Goal: Register for event/course

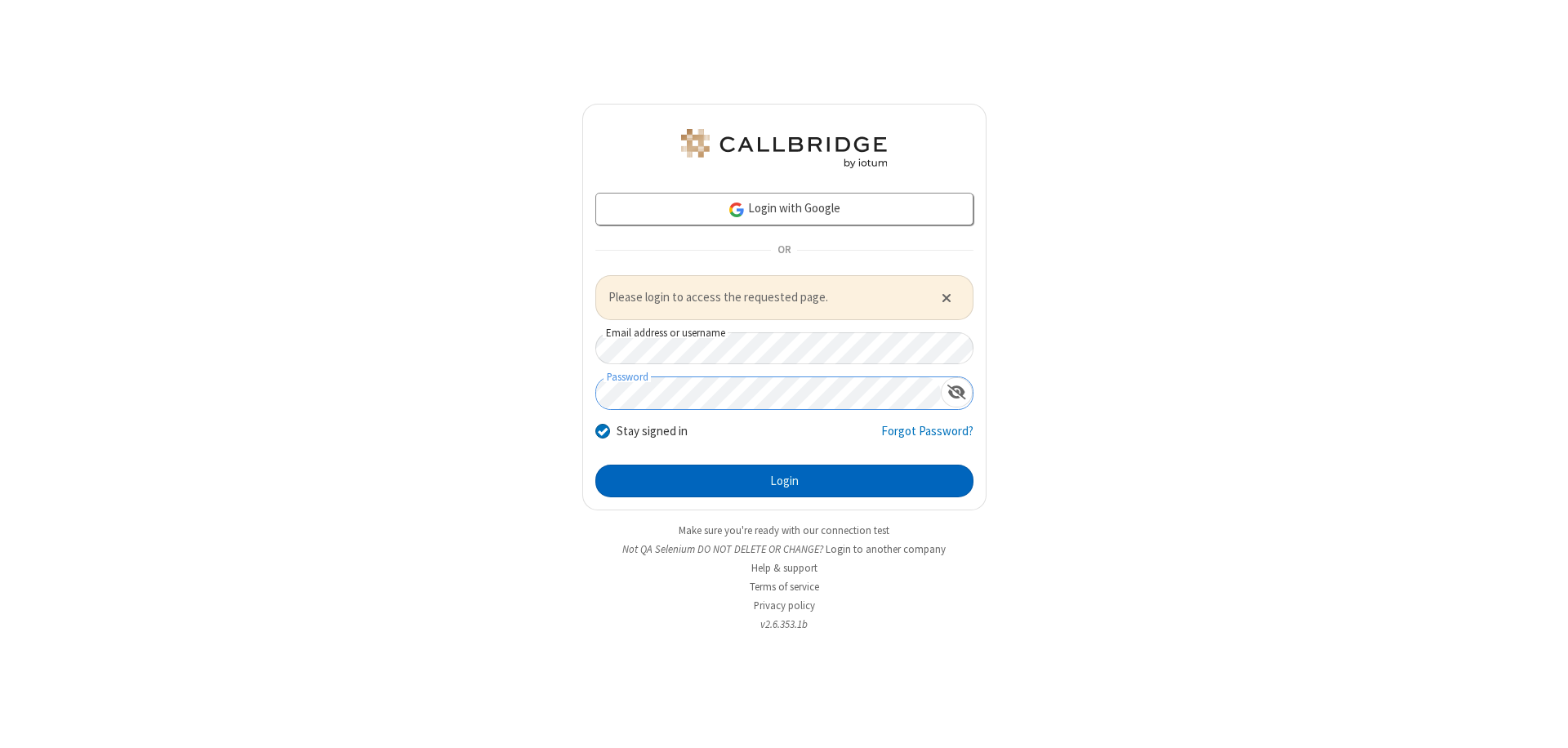
click at [784, 481] on button "Login" at bounding box center [784, 482] width 378 height 33
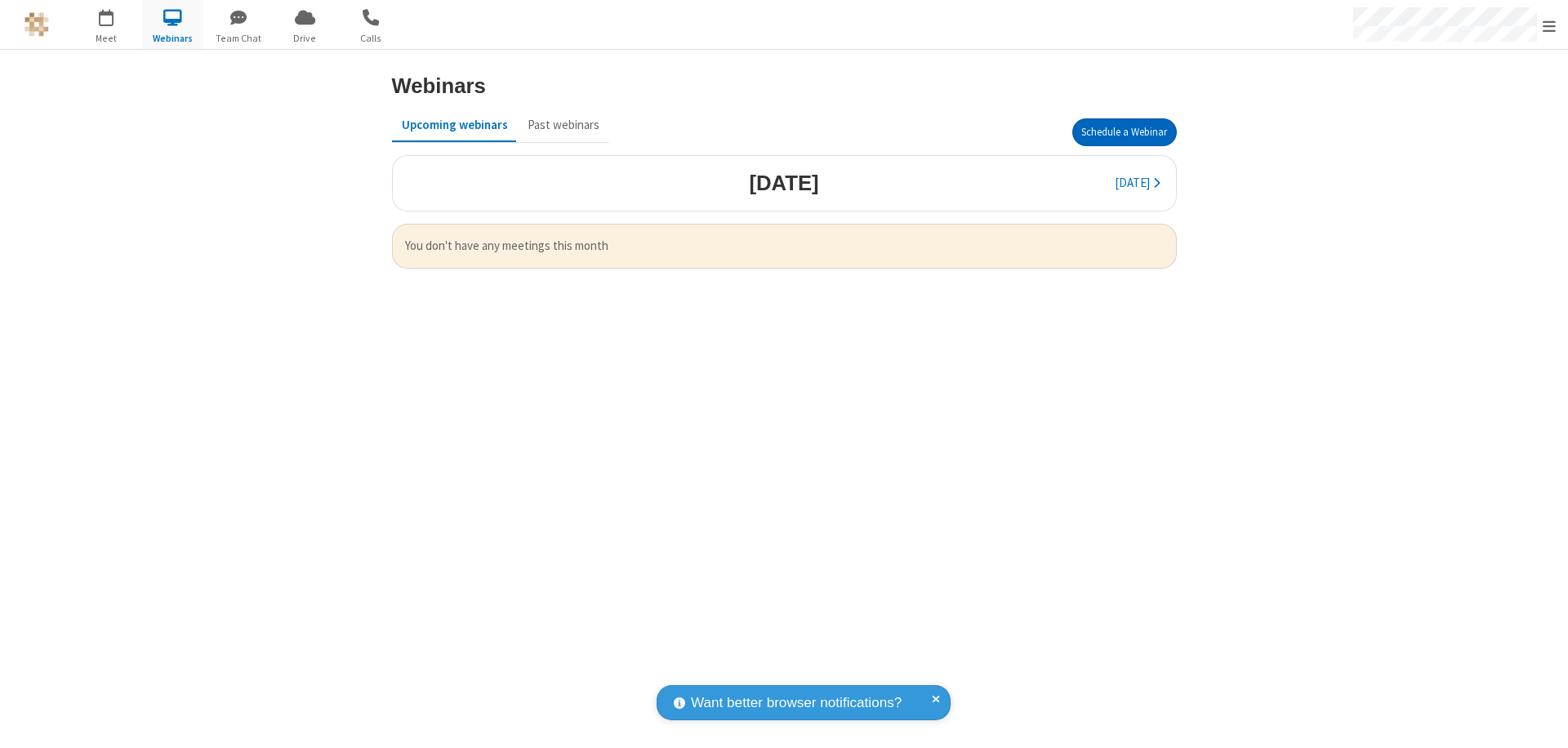
click at [1124, 133] on button "Schedule a Webinar" at bounding box center [1125, 132] width 105 height 28
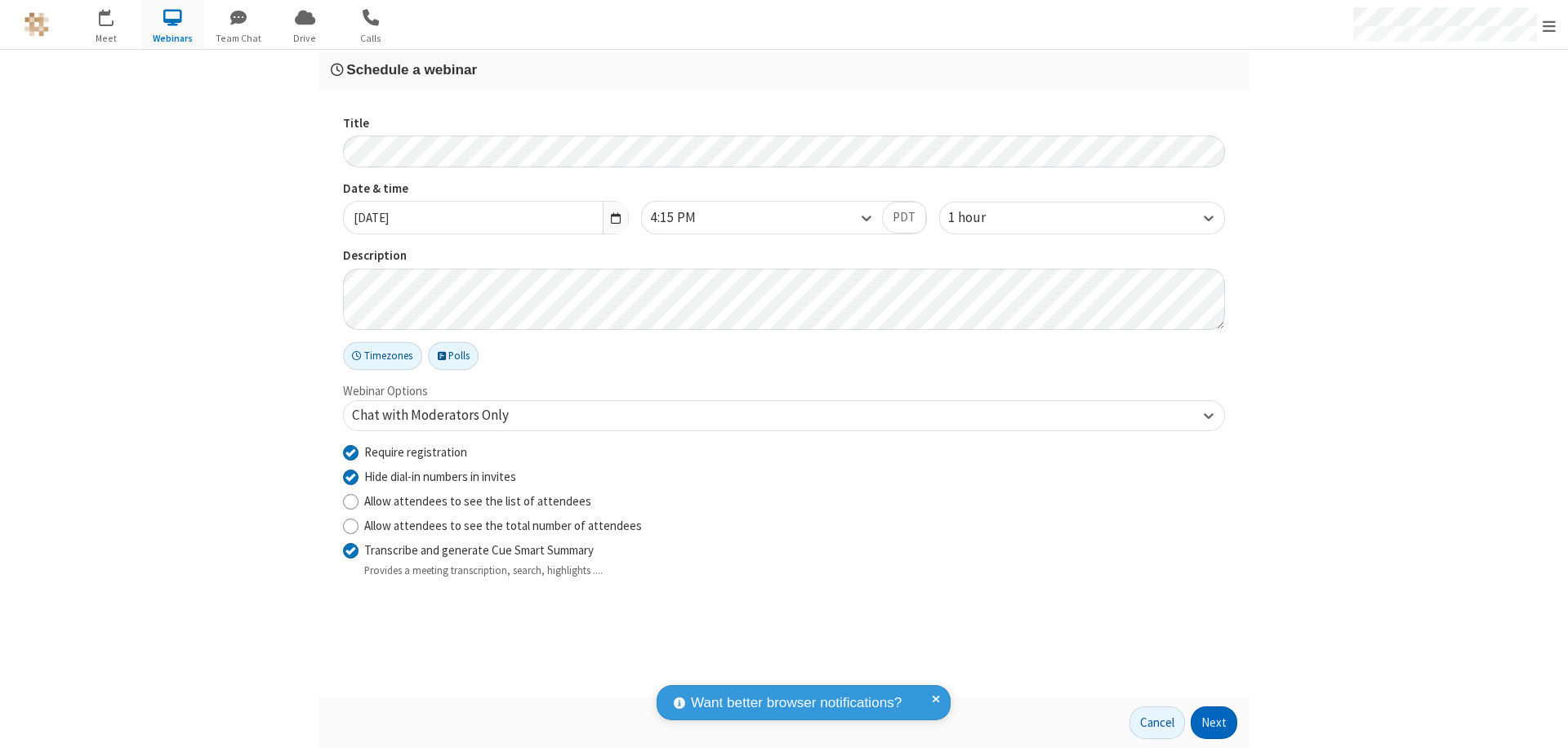
click at [1214, 723] on button "Next" at bounding box center [1214, 723] width 47 height 33
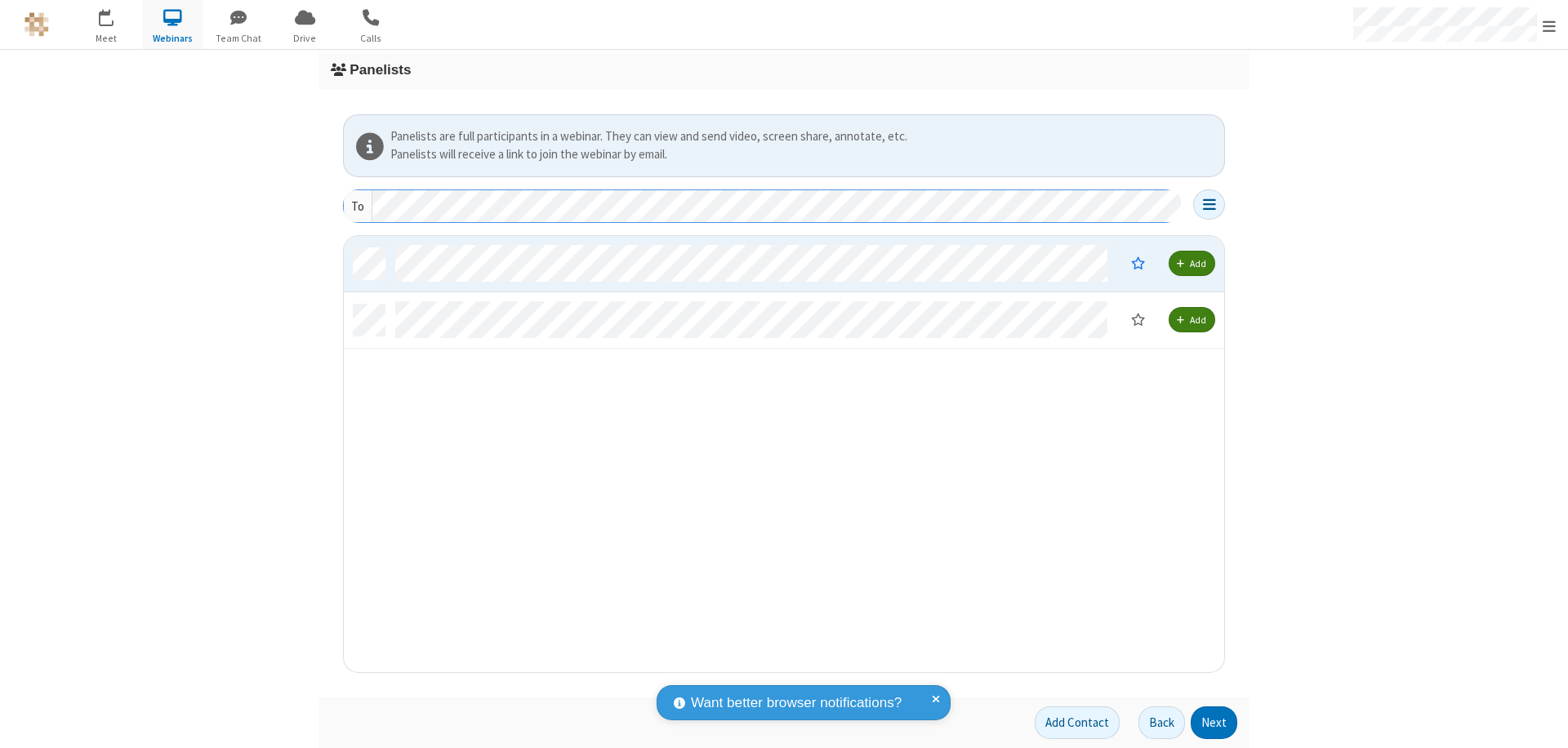
scroll to position [423, 868]
click at [1214, 723] on button "Next" at bounding box center [1214, 723] width 47 height 33
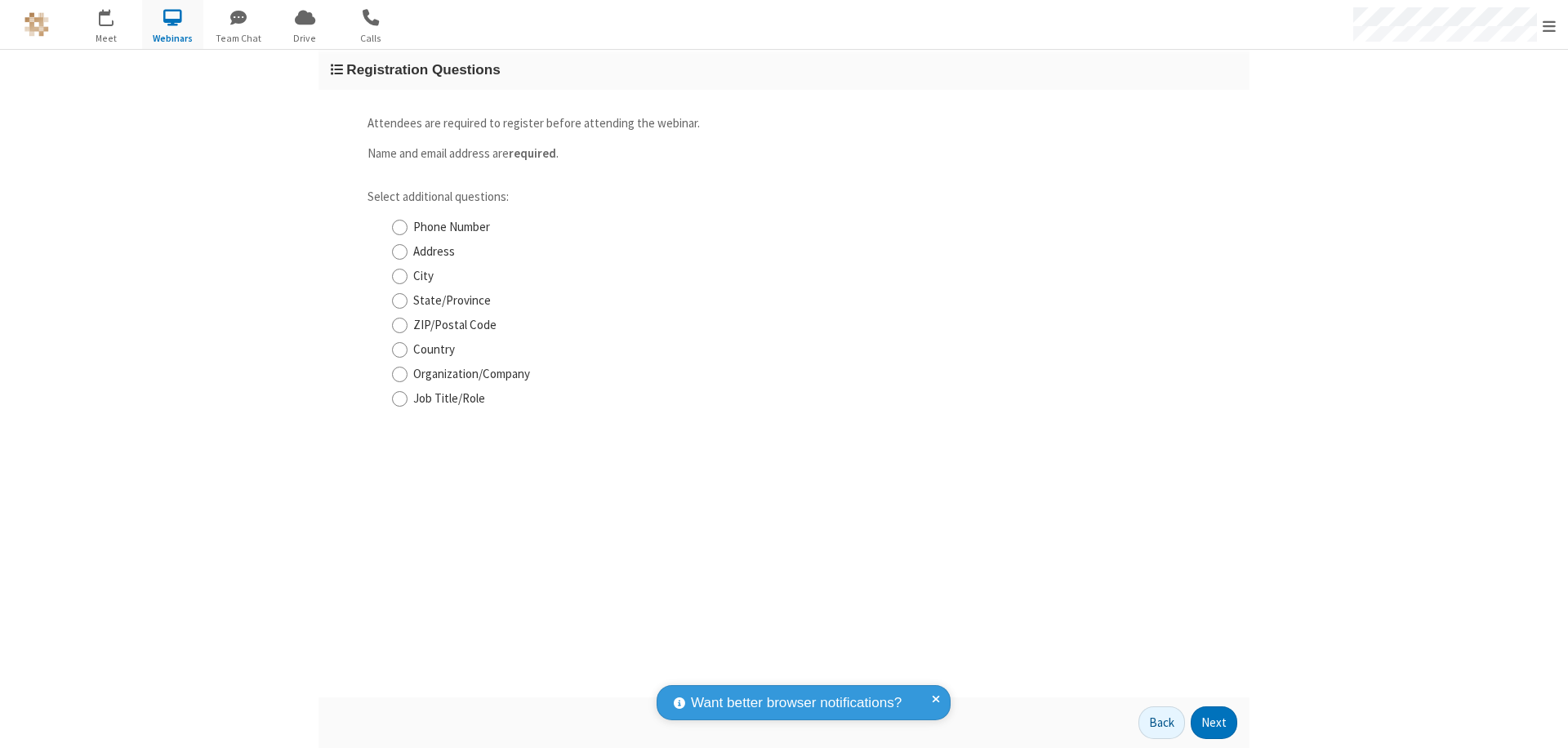
click at [399, 227] on input "Phone Number" at bounding box center [400, 228] width 16 height 17
checkbox input "true"
click at [1214, 723] on button "Next" at bounding box center [1214, 723] width 47 height 33
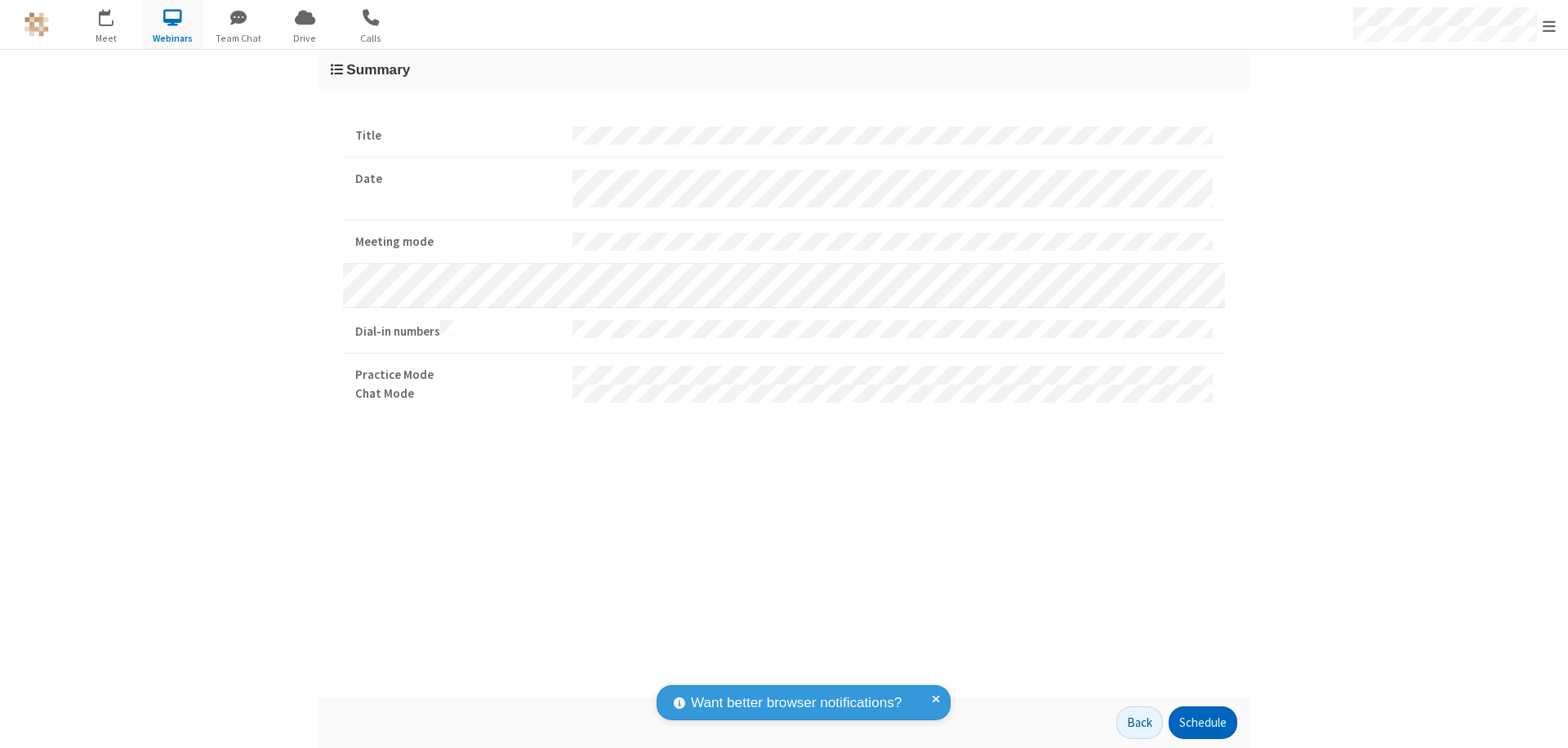
click at [1203, 723] on button "Schedule" at bounding box center [1203, 723] width 69 height 33
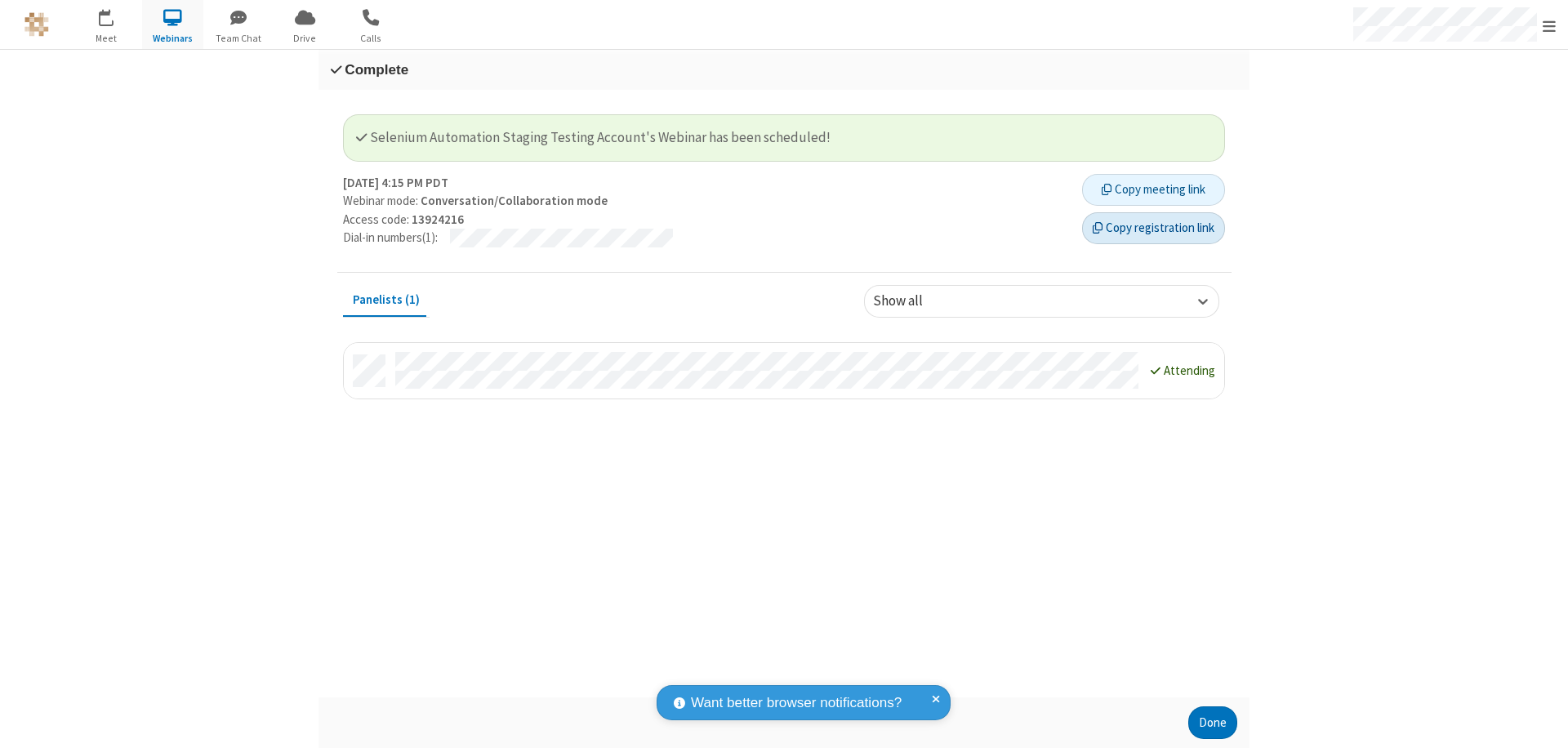
click at [1153, 228] on button "Copy registration link" at bounding box center [1153, 229] width 142 height 33
click at [1213, 723] on button "Done" at bounding box center [1212, 723] width 49 height 33
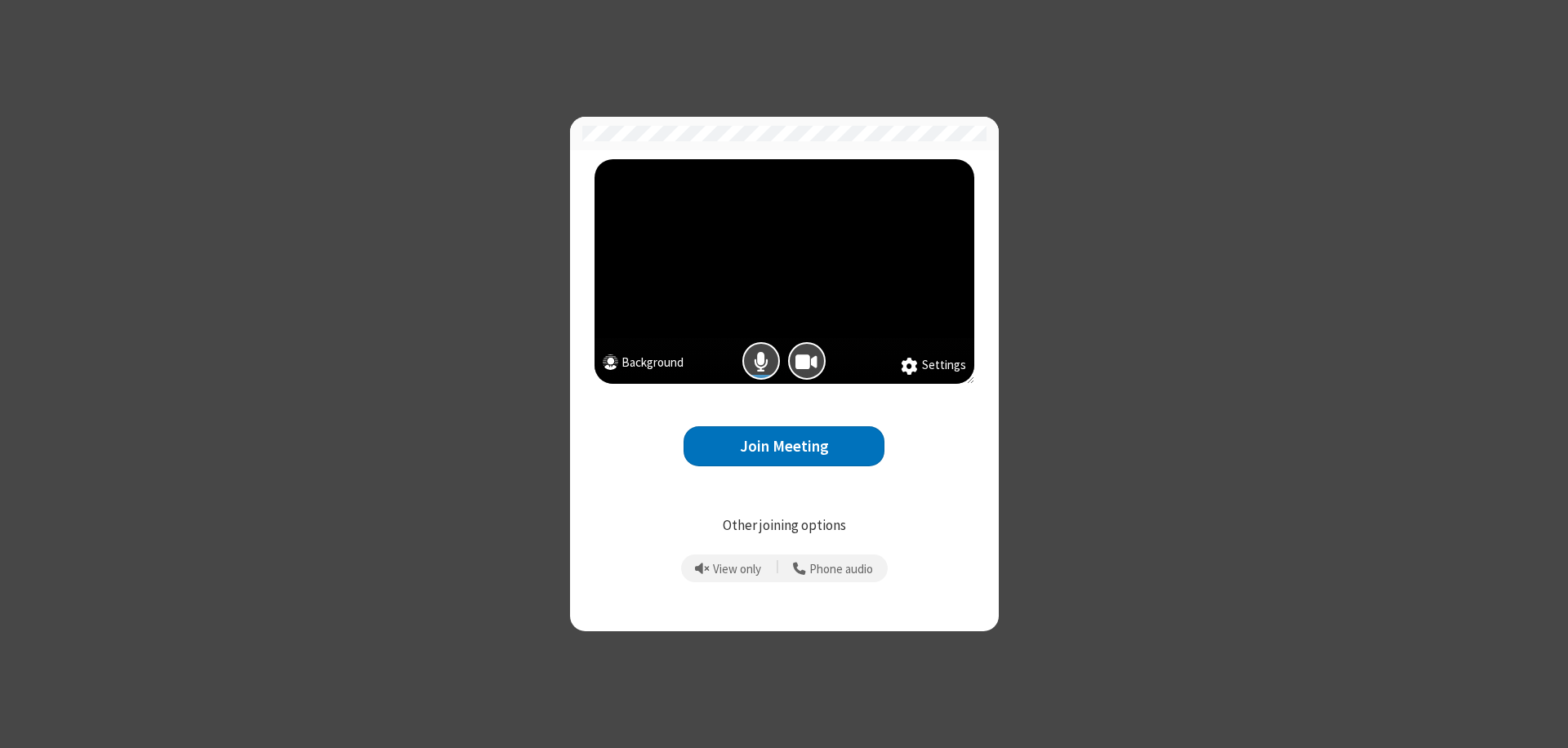
click at [784, 446] on button "Join Meeting" at bounding box center [783, 446] width 201 height 40
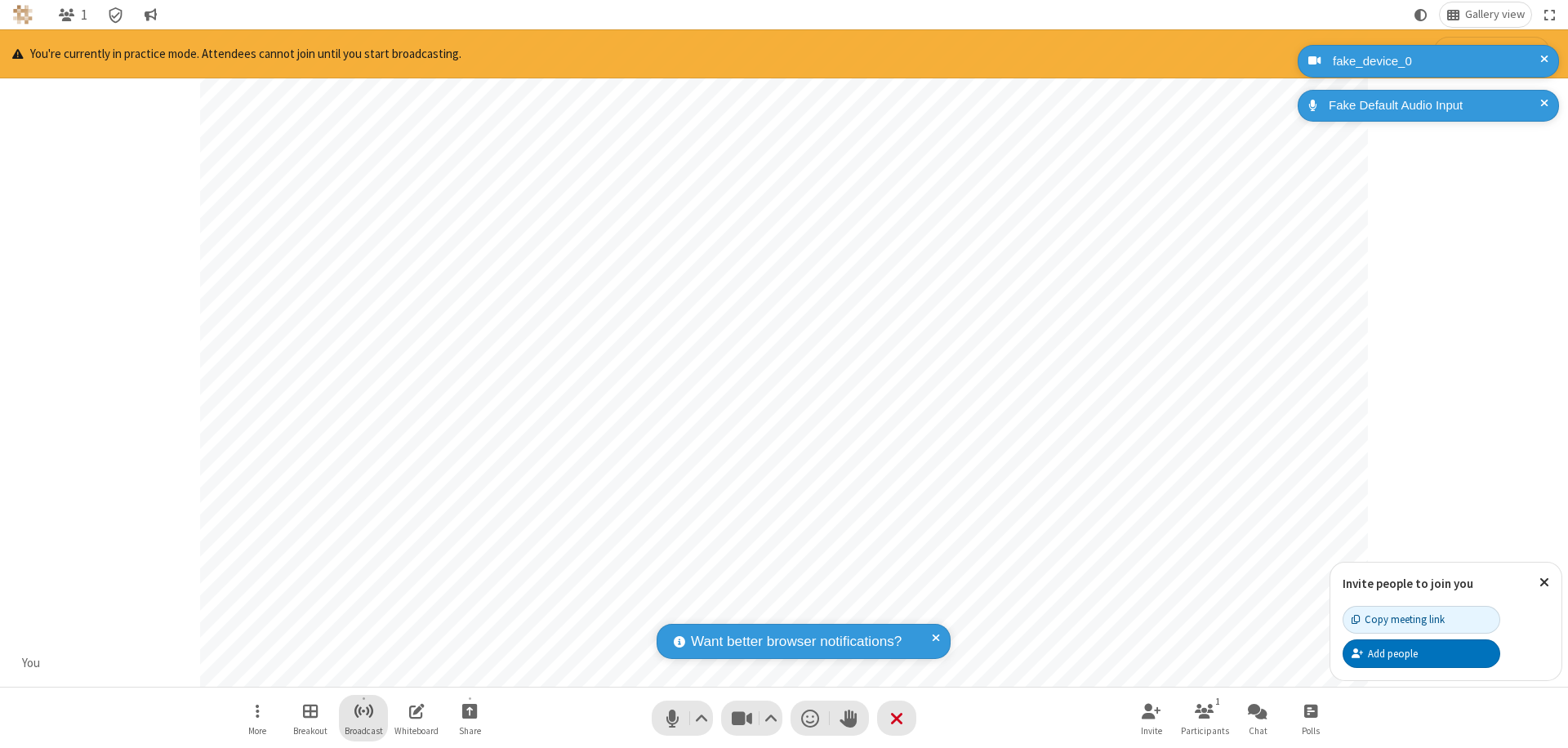
click at [362, 710] on span "Start broadcast" at bounding box center [363, 710] width 20 height 20
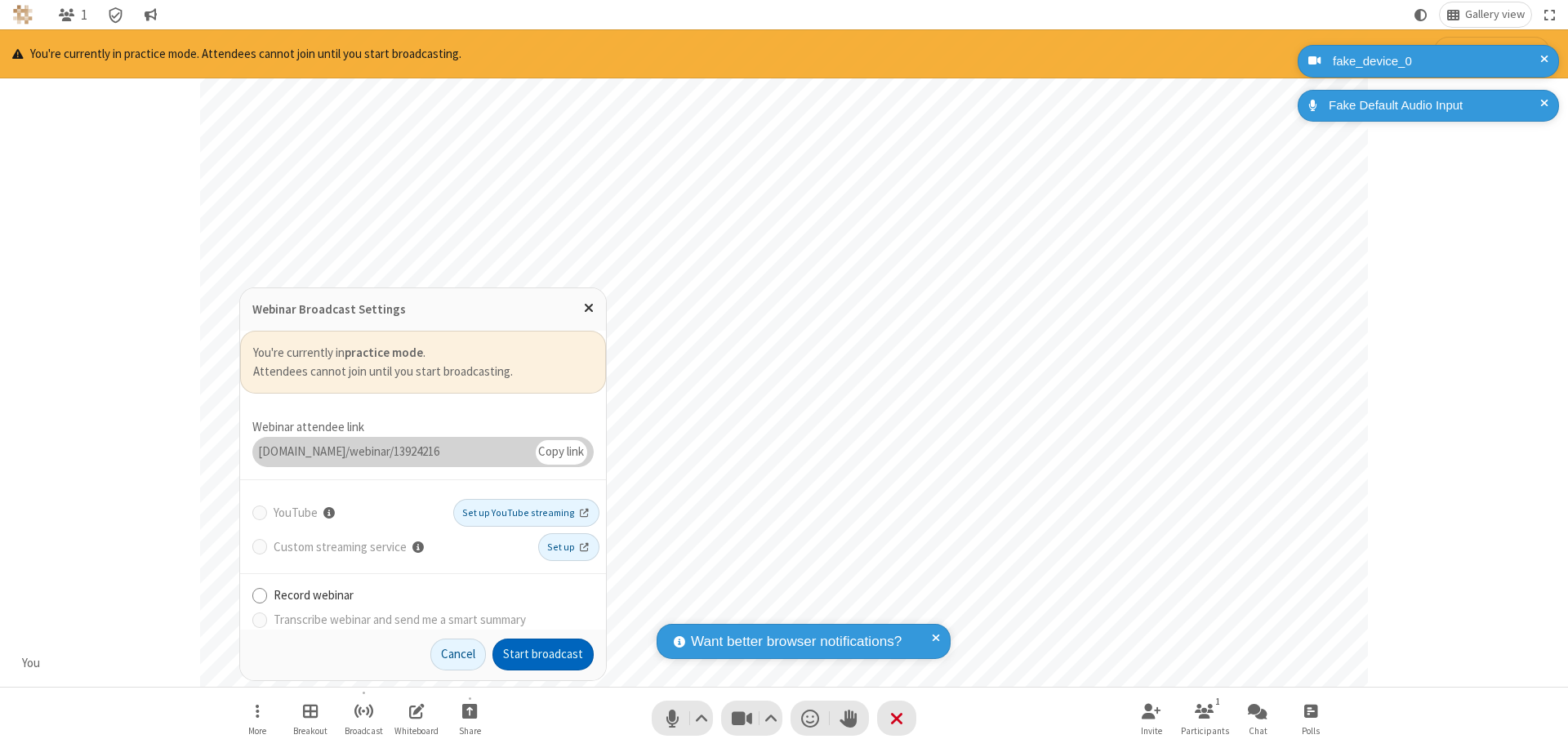
click at [543, 654] on button "Start broadcast" at bounding box center [543, 655] width 102 height 33
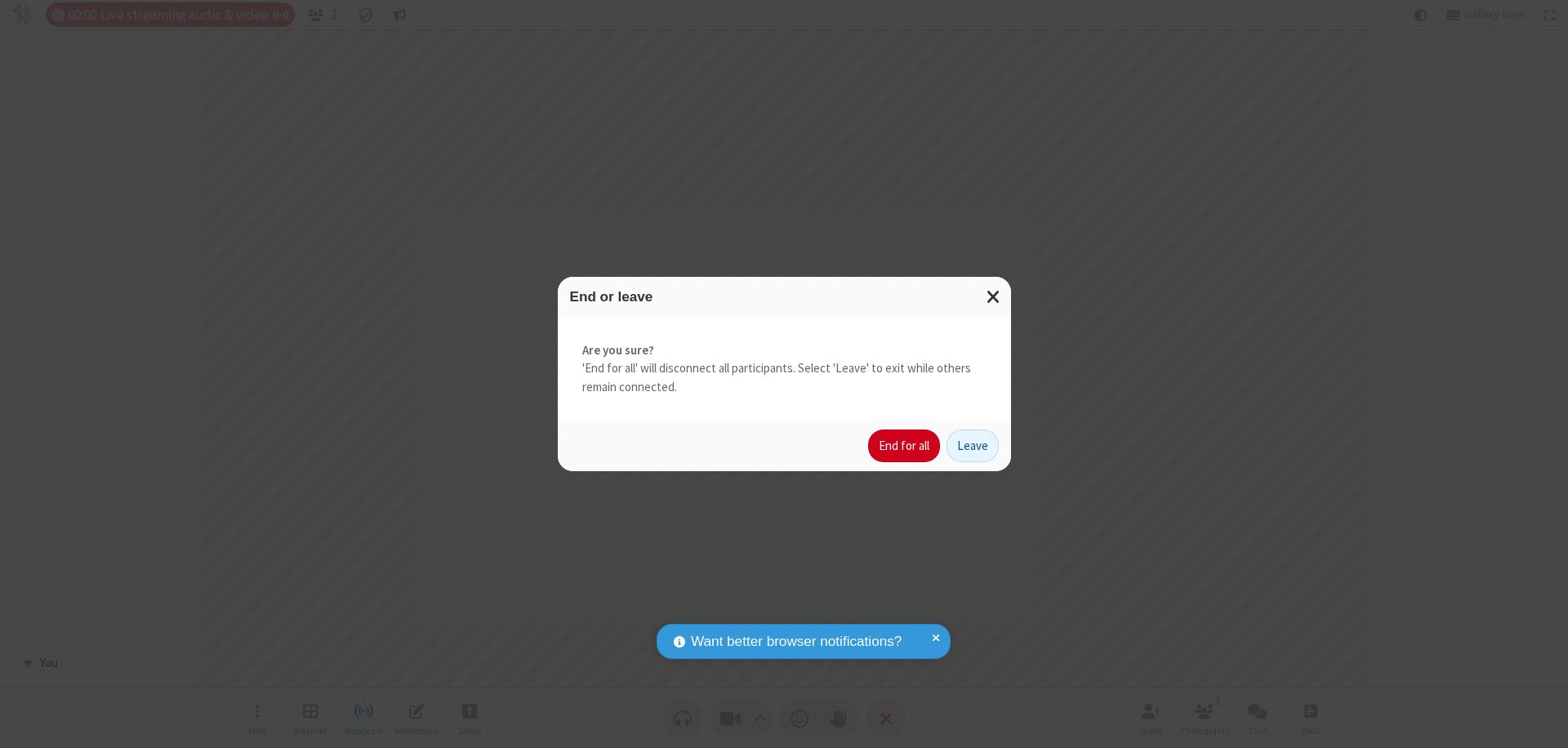
click at [905, 446] on button "End for all" at bounding box center [904, 446] width 72 height 33
